Goal: Transaction & Acquisition: Purchase product/service

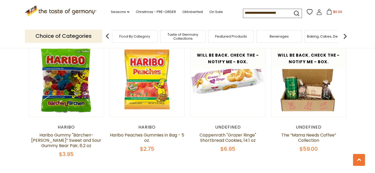
scroll to position [291, 0]
click at [270, 39] on div "Beverages" at bounding box center [278, 36] width 45 height 12
click at [270, 39] on div "Beverages" at bounding box center [276, 36] width 45 height 12
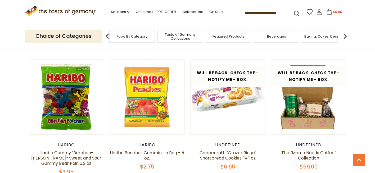
scroll to position [265, 0]
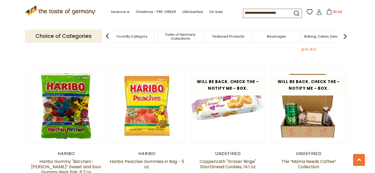
click at [277, 38] on span "Beverages" at bounding box center [276, 36] width 19 height 4
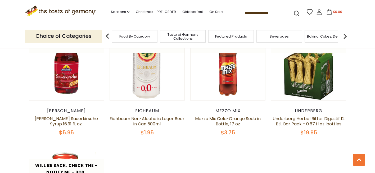
scroll to position [952, 0]
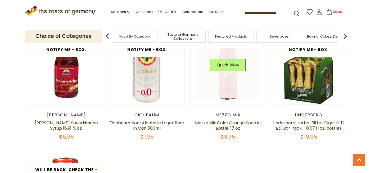
click at [228, 82] on link at bounding box center [227, 67] width 63 height 63
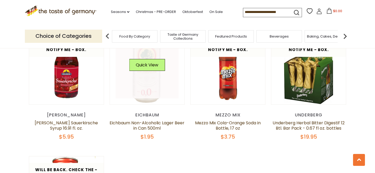
click at [146, 77] on link at bounding box center [147, 67] width 63 height 63
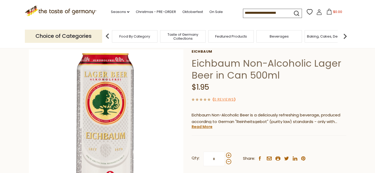
scroll to position [53, 0]
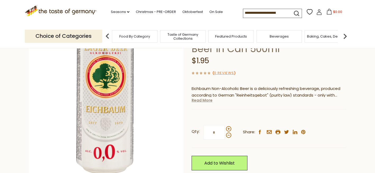
click at [200, 102] on link "Read More" at bounding box center [202, 100] width 21 height 5
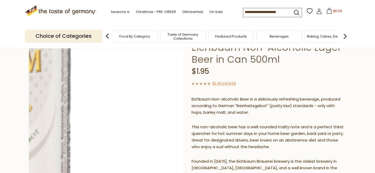
scroll to position [0, 0]
